Goal: Ask a question

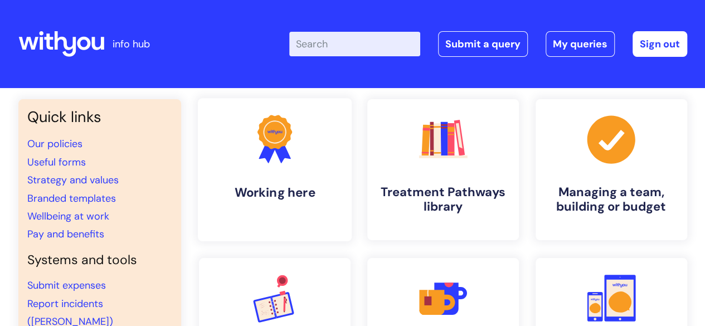
click at [261, 189] on h4 "Working here" at bounding box center [275, 192] width 136 height 15
click at [458, 43] on link "Submit a query" at bounding box center [483, 44] width 90 height 26
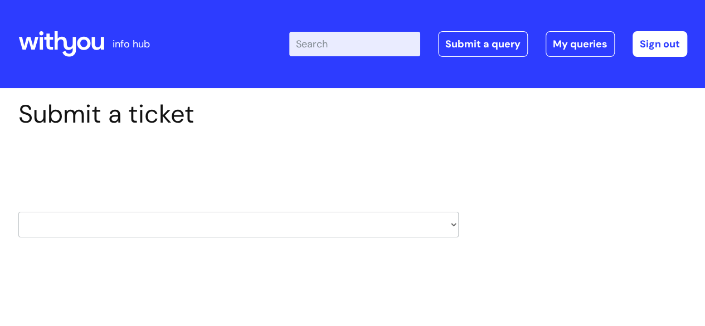
click at [206, 232] on select "HR / People IT and Support Clinical Drug Alerts Finance Accounts Data Support T…" at bounding box center [238, 225] width 440 height 26
click at [166, 247] on div "Select issue type HR / People IT and Support Clinical Drug Alerts Finance Accou…" at bounding box center [238, 196] width 440 height 116
